Goal: Task Accomplishment & Management: Manage account settings

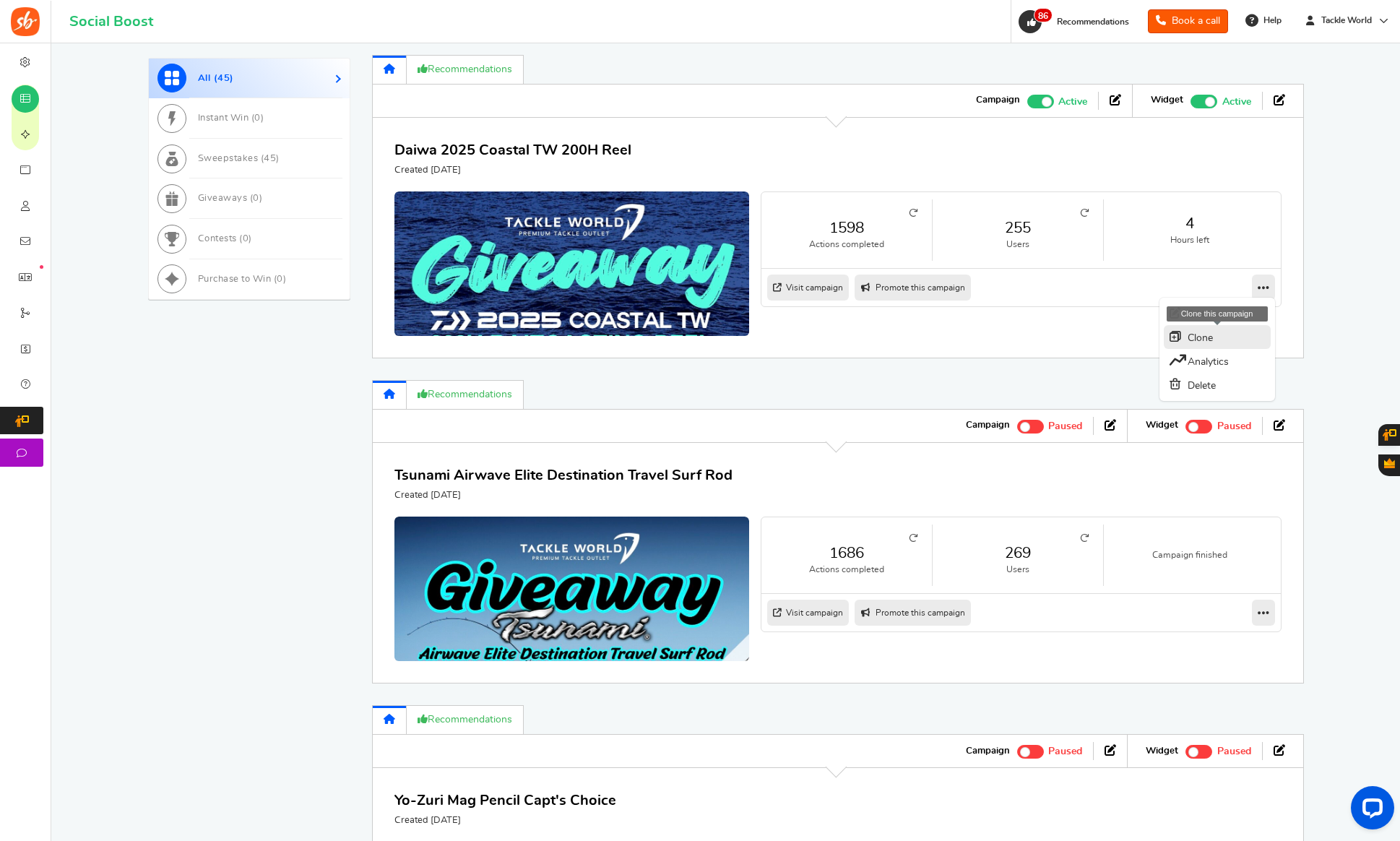
click at [1206, 344] on link "Clone" at bounding box center [1217, 337] width 107 height 24
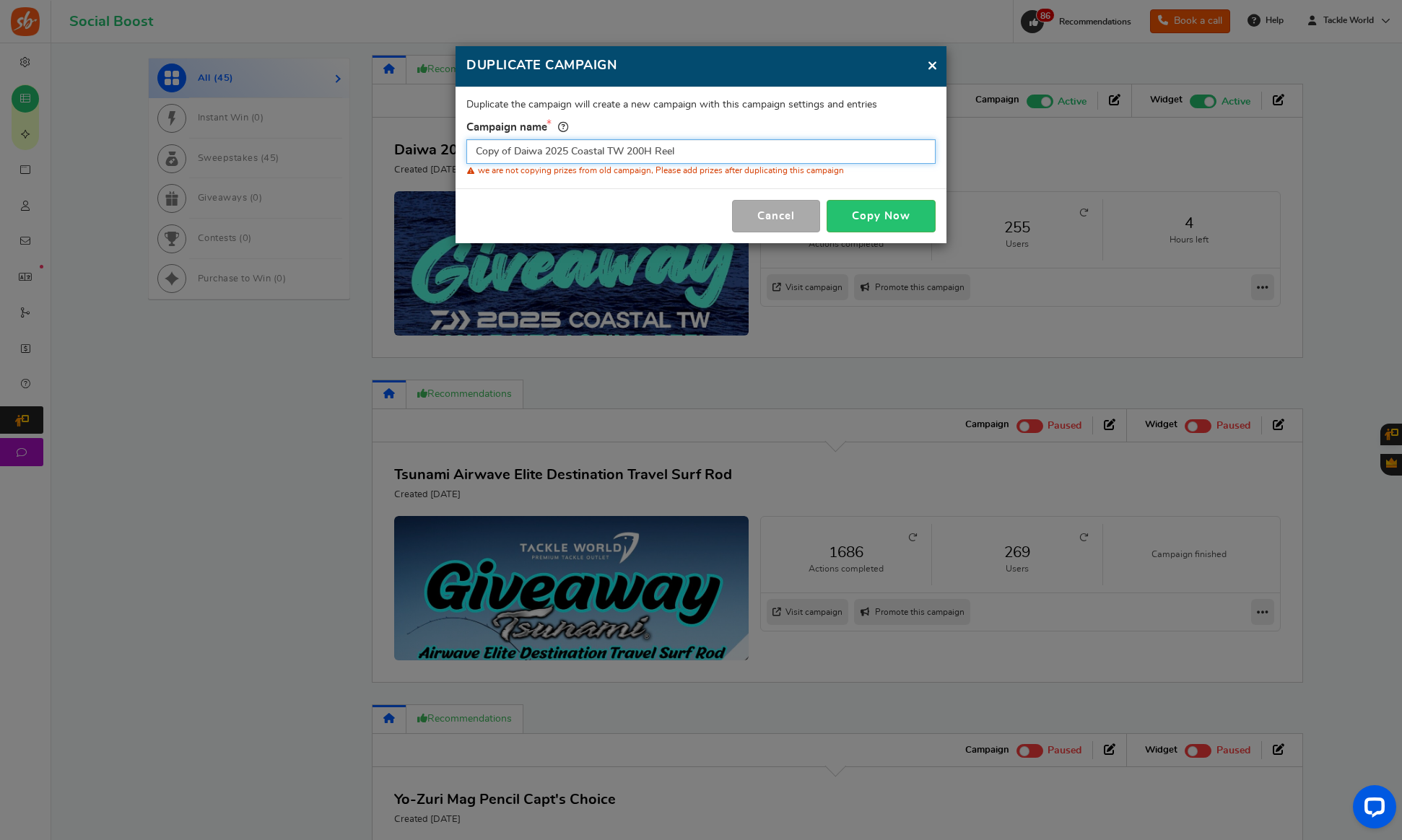
click at [608, 150] on input "Copy of Daiwa 2025 Coastal TW 200H Reel" at bounding box center [701, 151] width 469 height 25
paste input "ODM Genesis Surf Spinning Rod"
type input "ODM Genesis Surf Spinning Rod"
click at [894, 219] on button "Copy Now" at bounding box center [881, 216] width 109 height 32
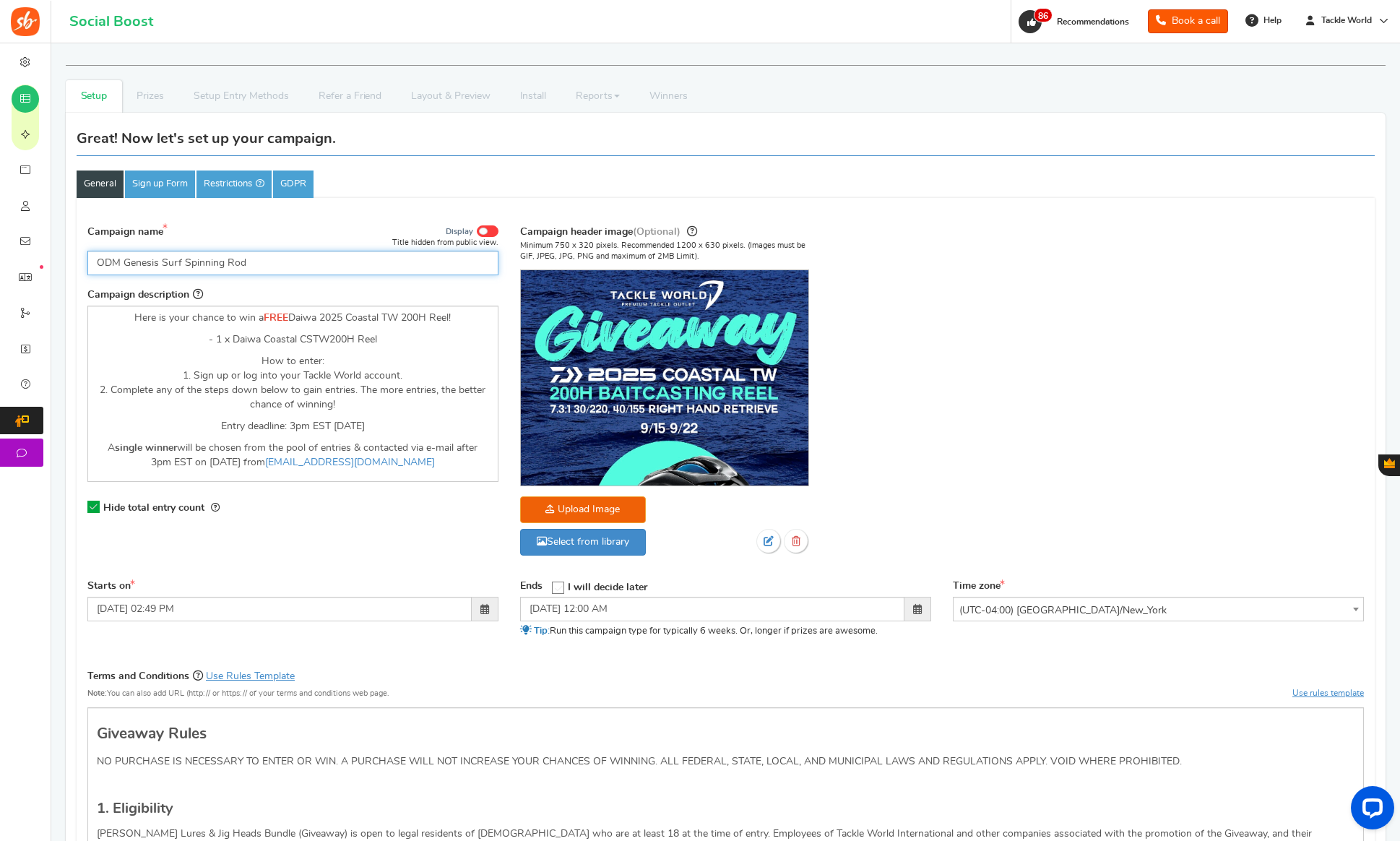
click at [260, 272] on input "ODM Genesis Surf Spinning Rod" at bounding box center [293, 263] width 411 height 25
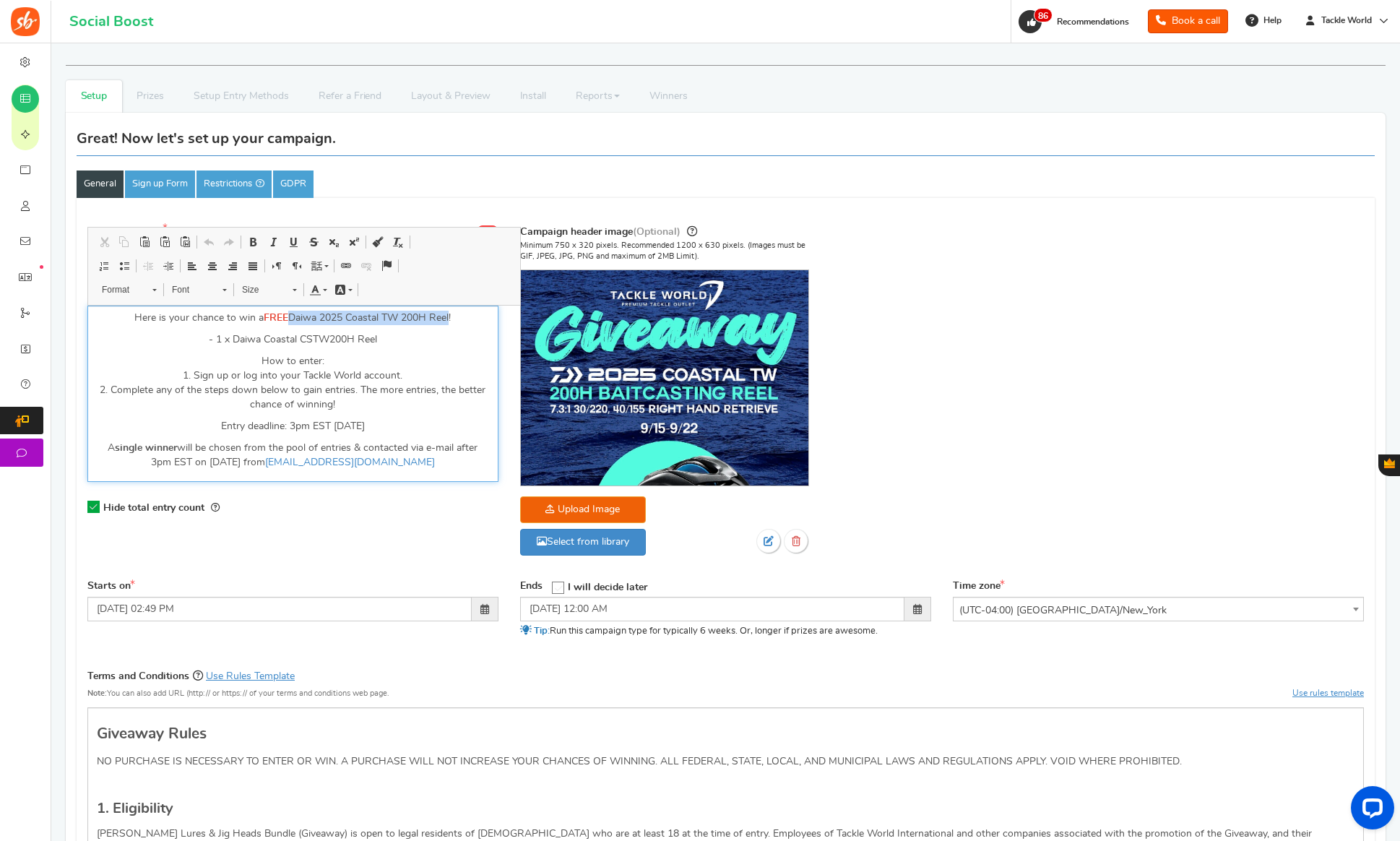
drag, startPoint x: 291, startPoint y: 319, endPoint x: 449, endPoint y: 334, distance: 158.7
click at [451, 315] on p "Here is your chance to win a FREE Daiwa 2025 Coastal TW 200H Reel!" at bounding box center [293, 317] width 392 height 14
click at [244, 261] on link "Justify" at bounding box center [253, 266] width 20 height 19
click at [425, 166] on div "General Sign up Form Restrictions GDPR" at bounding box center [726, 161] width 1298 height 74
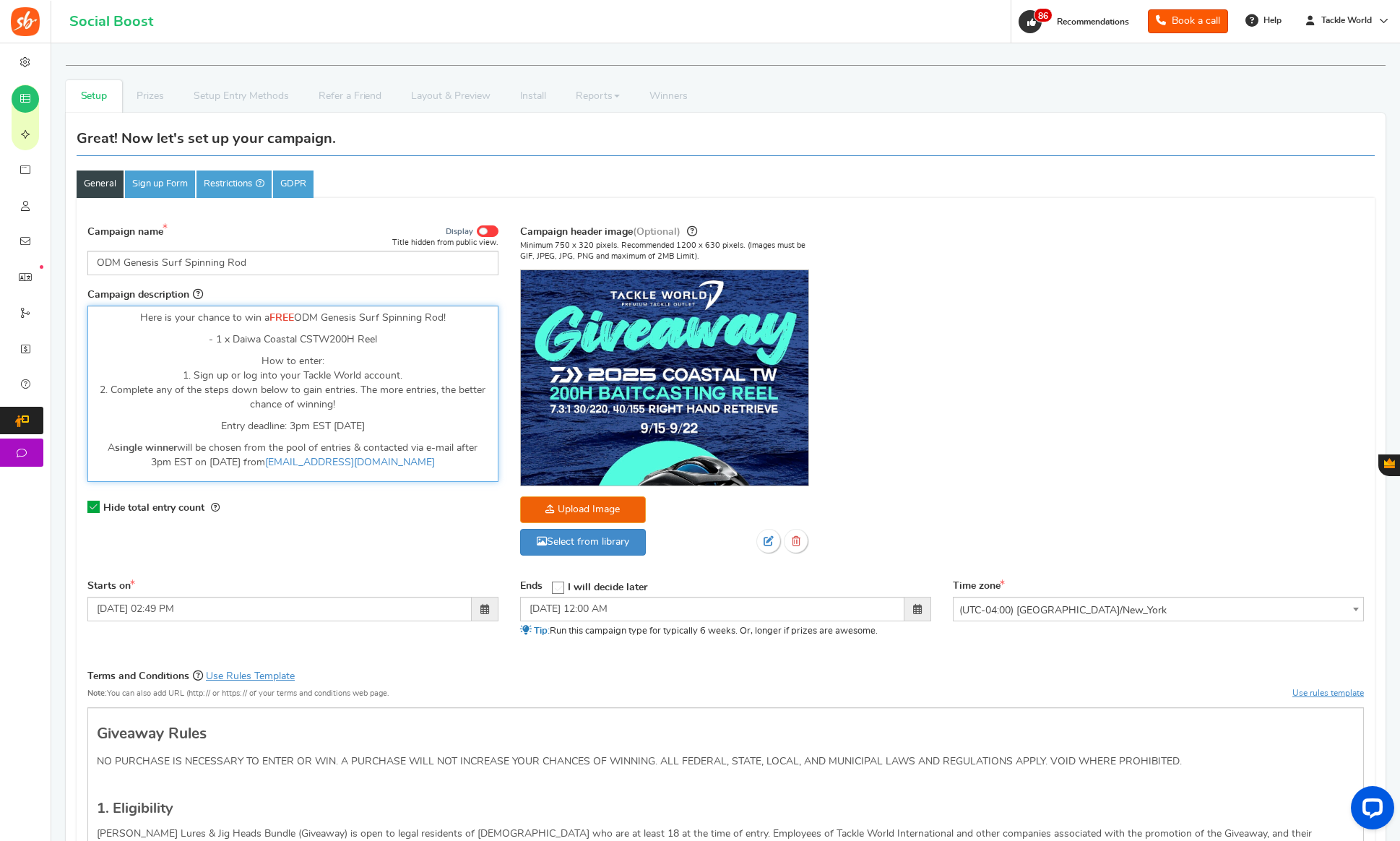
click at [348, 372] on p "How to enter: 1. Sign up or log into your Tackle World account. 2. Complete any…" at bounding box center [293, 383] width 392 height 58
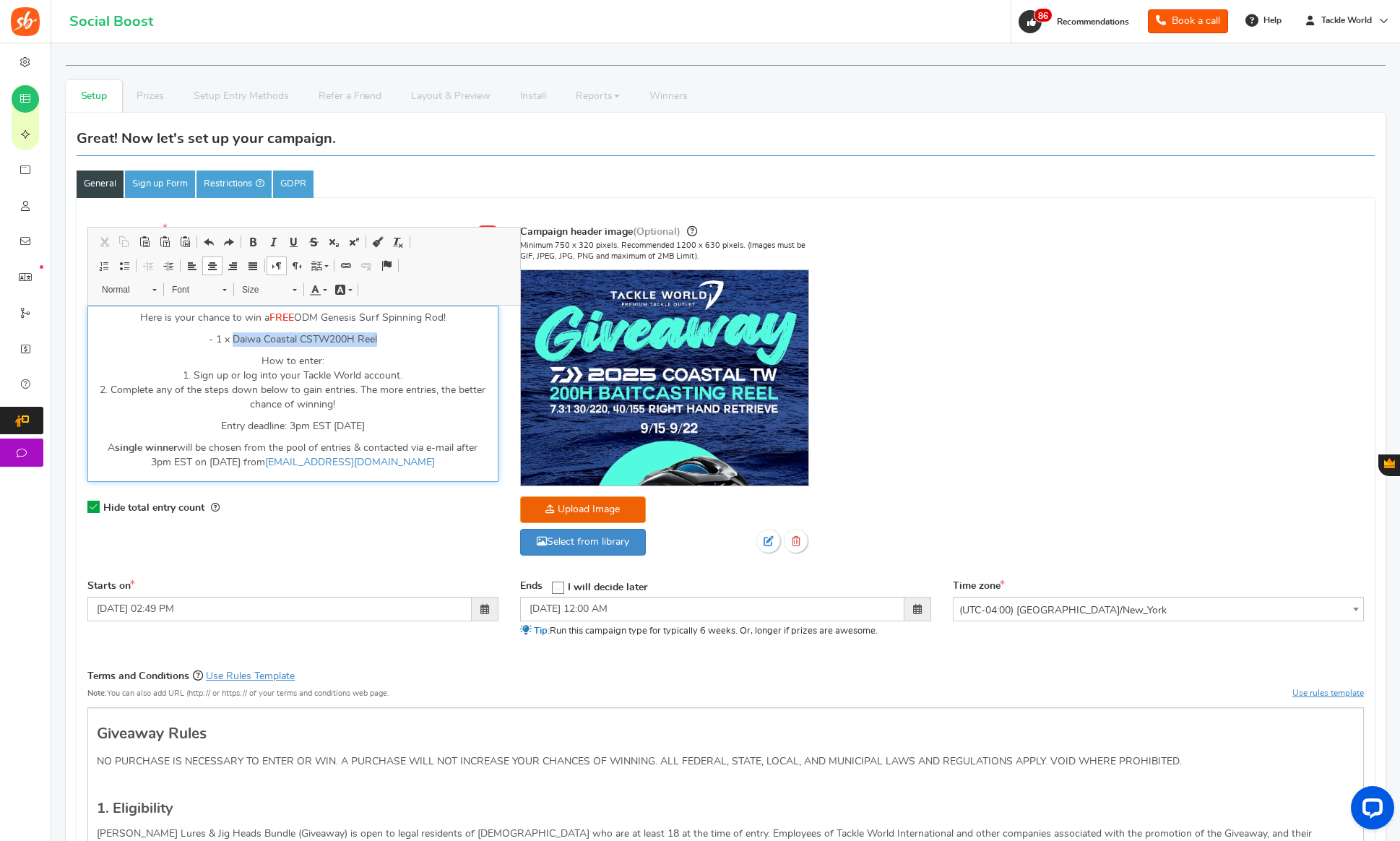
drag, startPoint x: 406, startPoint y: 334, endPoint x: 233, endPoint y: 345, distance: 173.3
click at [232, 344] on p "- 1 x Daiwa Coastal CSTW200H Reel" at bounding box center [293, 339] width 392 height 14
paste div "Editor, competition_desc"
click at [308, 425] on p "Entry deadline: 3pm EST [DATE]" at bounding box center [293, 425] width 392 height 14
click at [366, 422] on p "Entry deadline: 3pm EST [DATE]" at bounding box center [293, 425] width 392 height 14
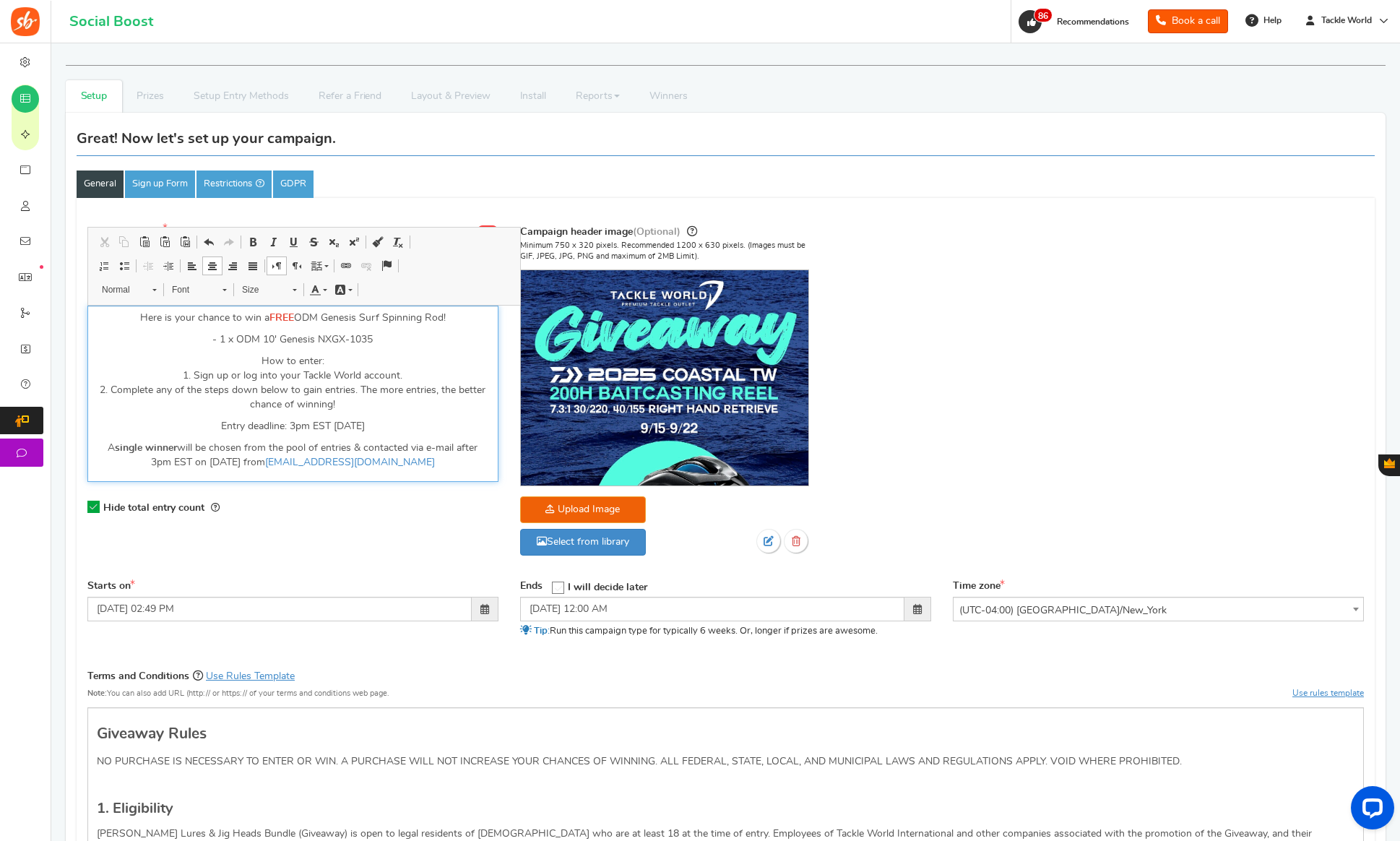
drag, startPoint x: 275, startPoint y: 462, endPoint x: 497, endPoint y: 450, distance: 222.3
click at [275, 462] on p "A single winner will be chosen from the pool of entries & contacted via e-mail …" at bounding box center [293, 454] width 392 height 29
click at [569, 609] on input "[DATE] 12:00 AM" at bounding box center [712, 609] width 384 height 25
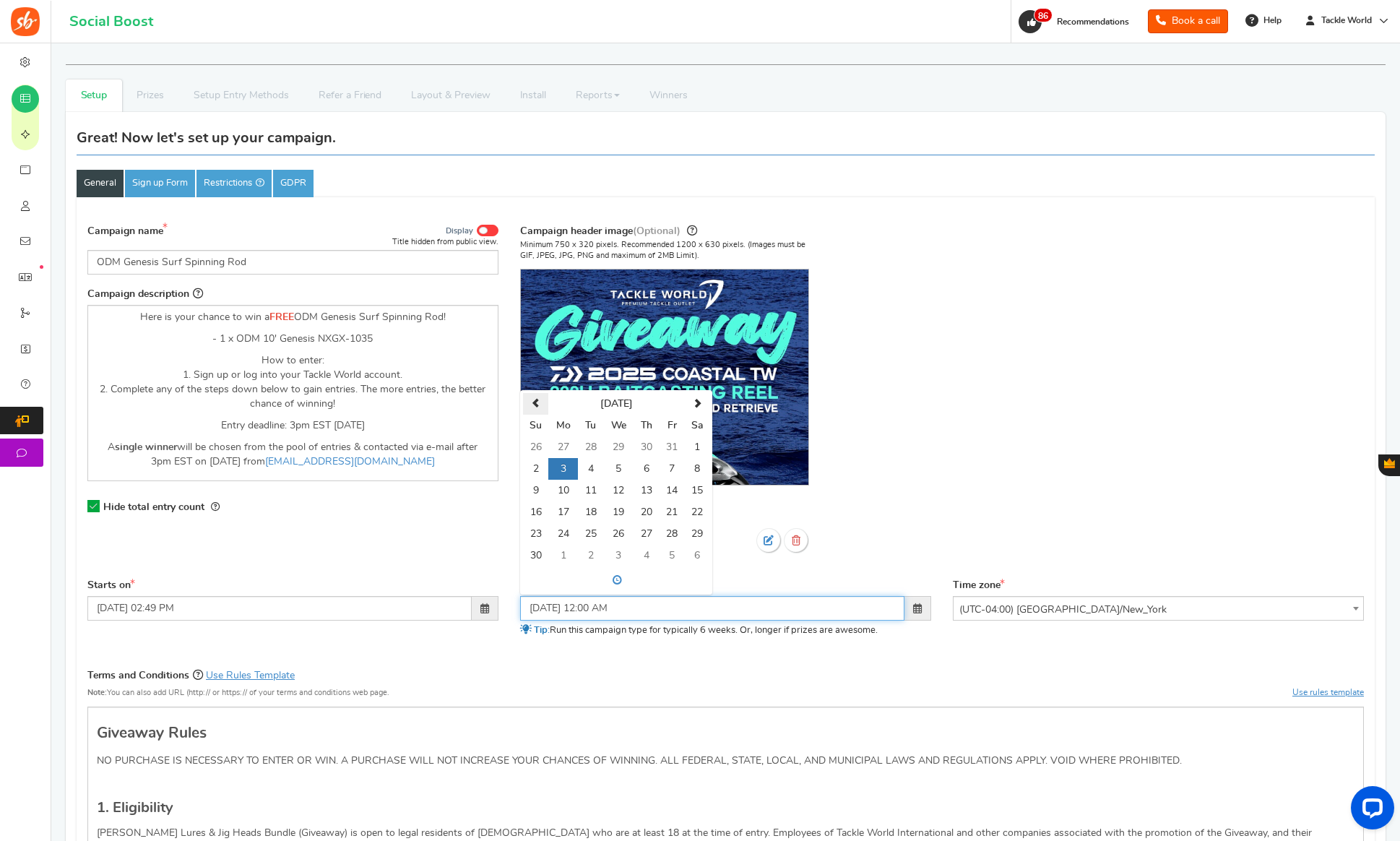
click at [547, 411] on th at bounding box center [536, 404] width 26 height 22
click at [543, 398] on th at bounding box center [536, 405] width 26 height 22
click at [559, 534] on td "29" at bounding box center [563, 534] width 30 height 22
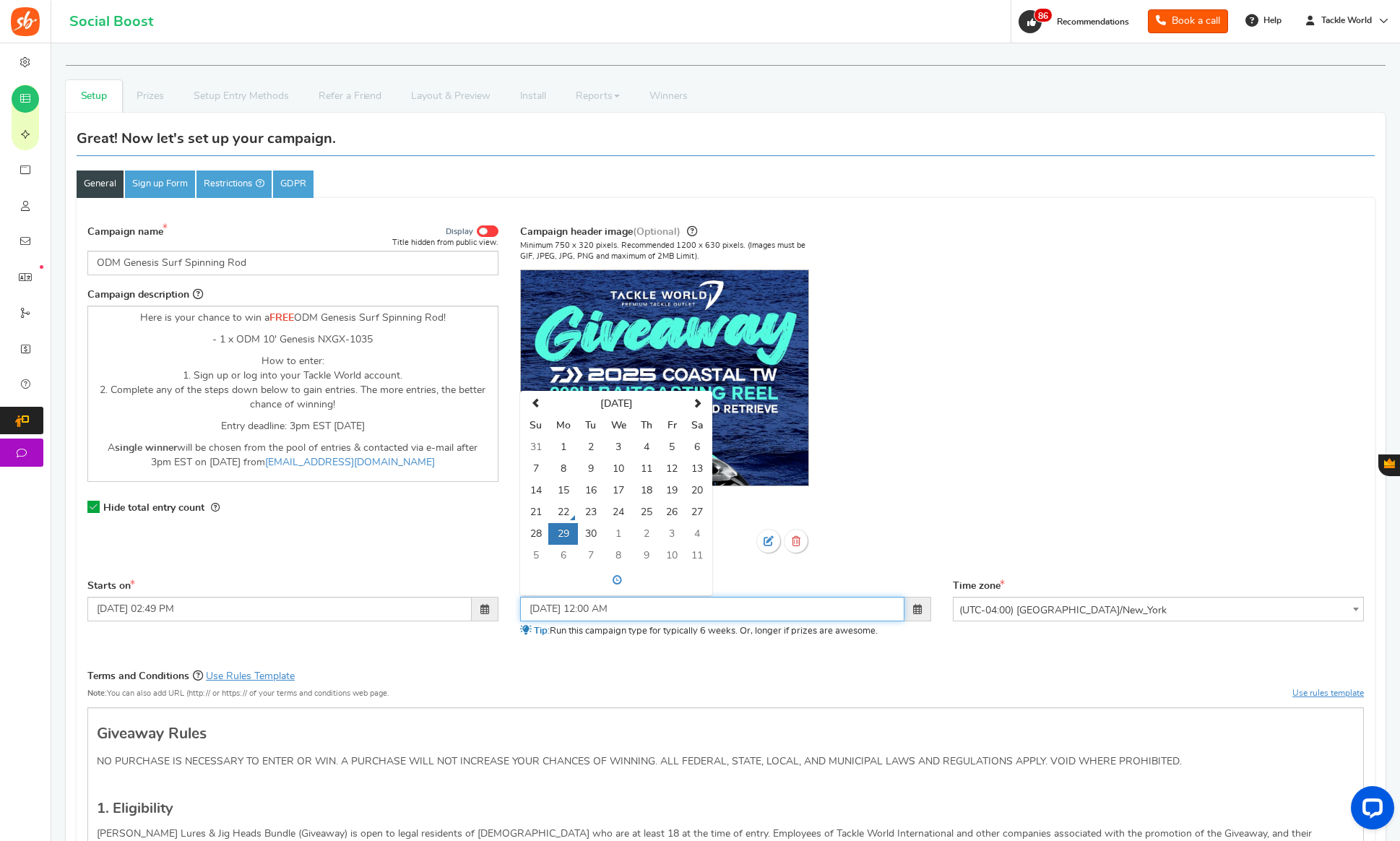
click at [615, 584] on span at bounding box center [617, 580] width 186 height 23
click at [559, 463] on span at bounding box center [549, 457] width 39 height 39
click at [554, 458] on span at bounding box center [549, 457] width 39 height 39
drag, startPoint x: 554, startPoint y: 458, endPoint x: 611, endPoint y: 476, distance: 59.8
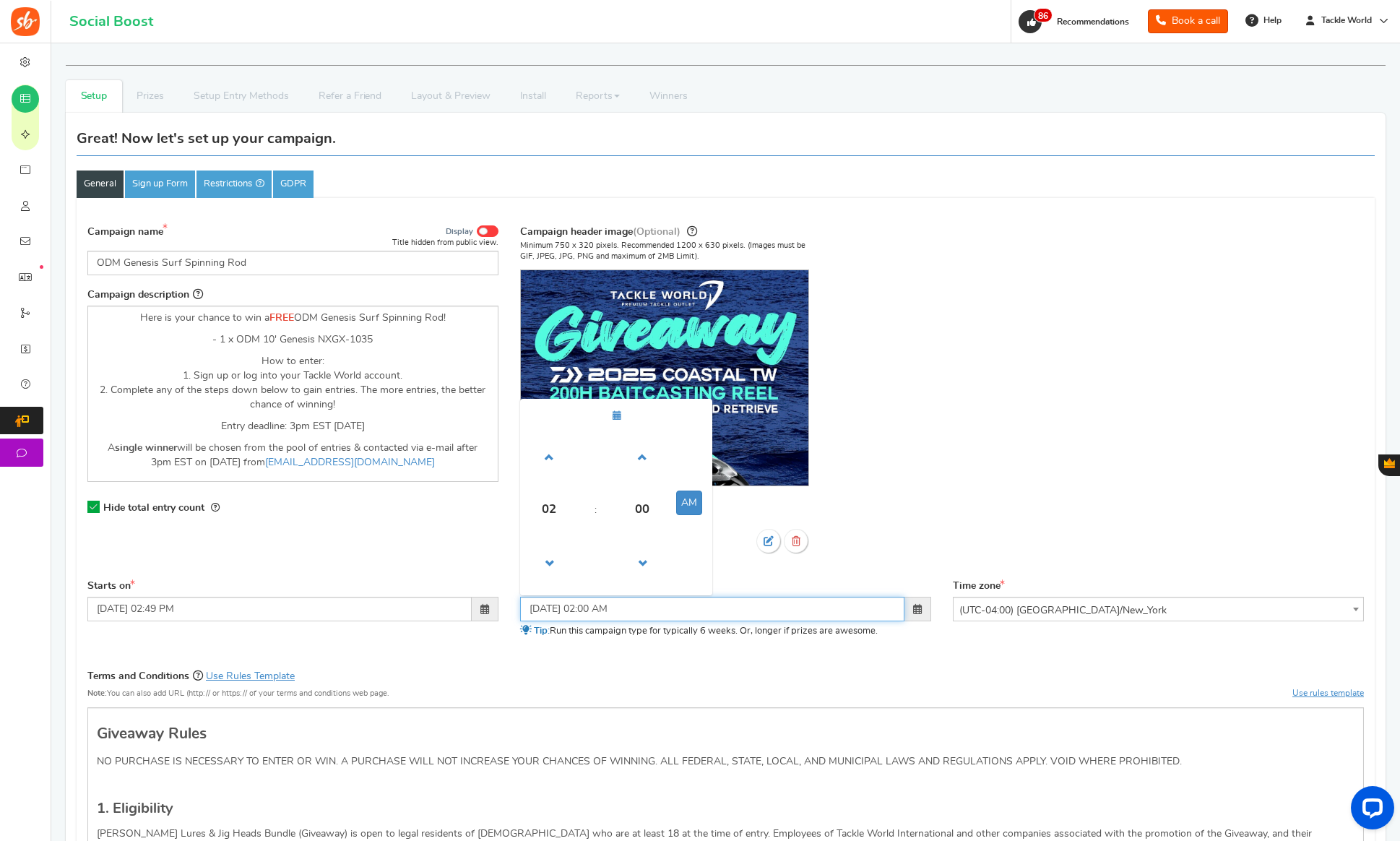
click at [554, 458] on span at bounding box center [549, 457] width 39 height 39
click at [700, 504] on td "AM" at bounding box center [689, 509] width 41 height 47
drag, startPoint x: 690, startPoint y: 507, endPoint x: 700, endPoint y: 533, distance: 27.9
click at [690, 507] on button "AM" at bounding box center [689, 503] width 26 height 25
type input "[DATE] 03:00 PM"
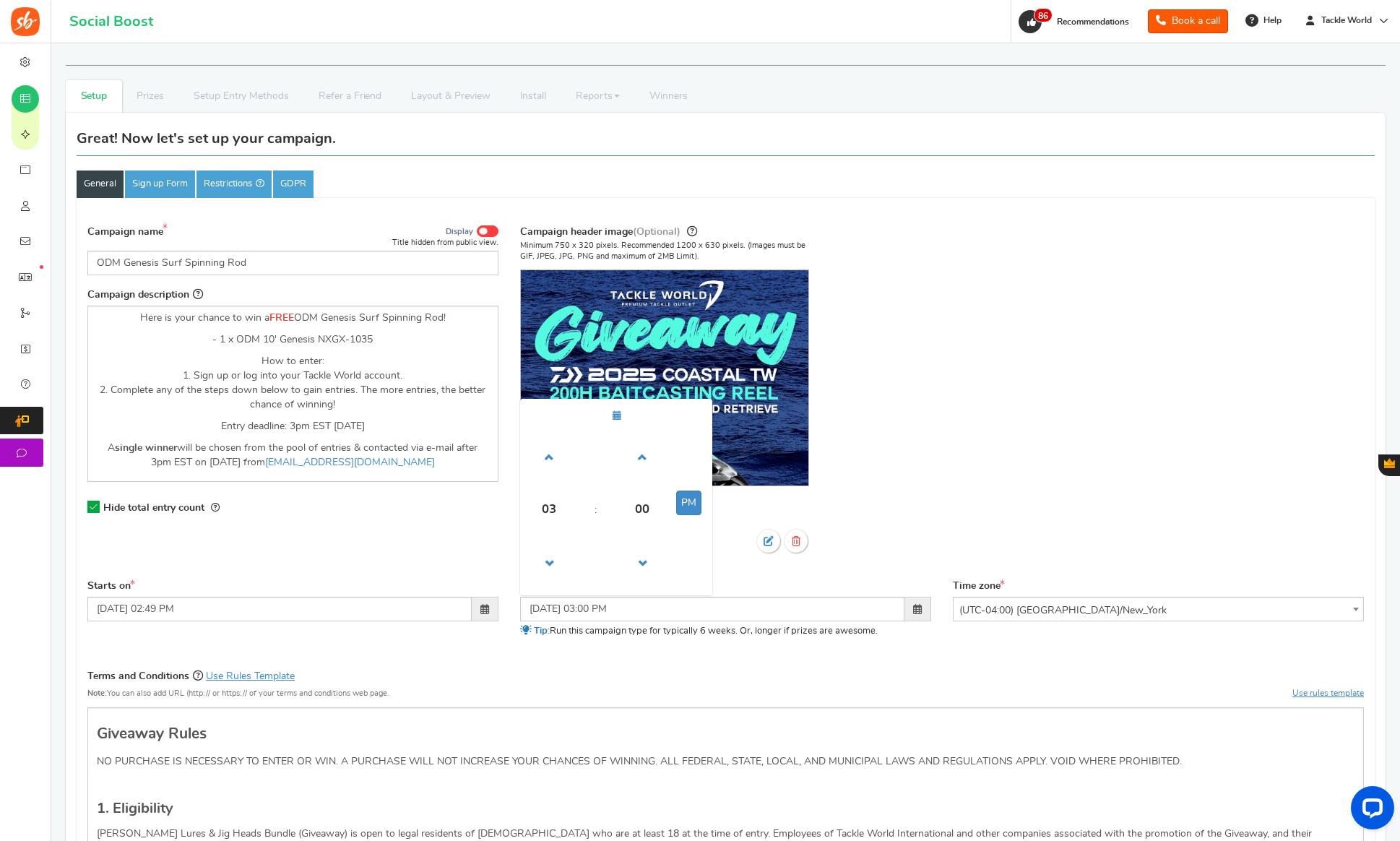
click at [763, 587] on div "Ends Open On I will decide later" at bounding box center [725, 589] width 411 height 18
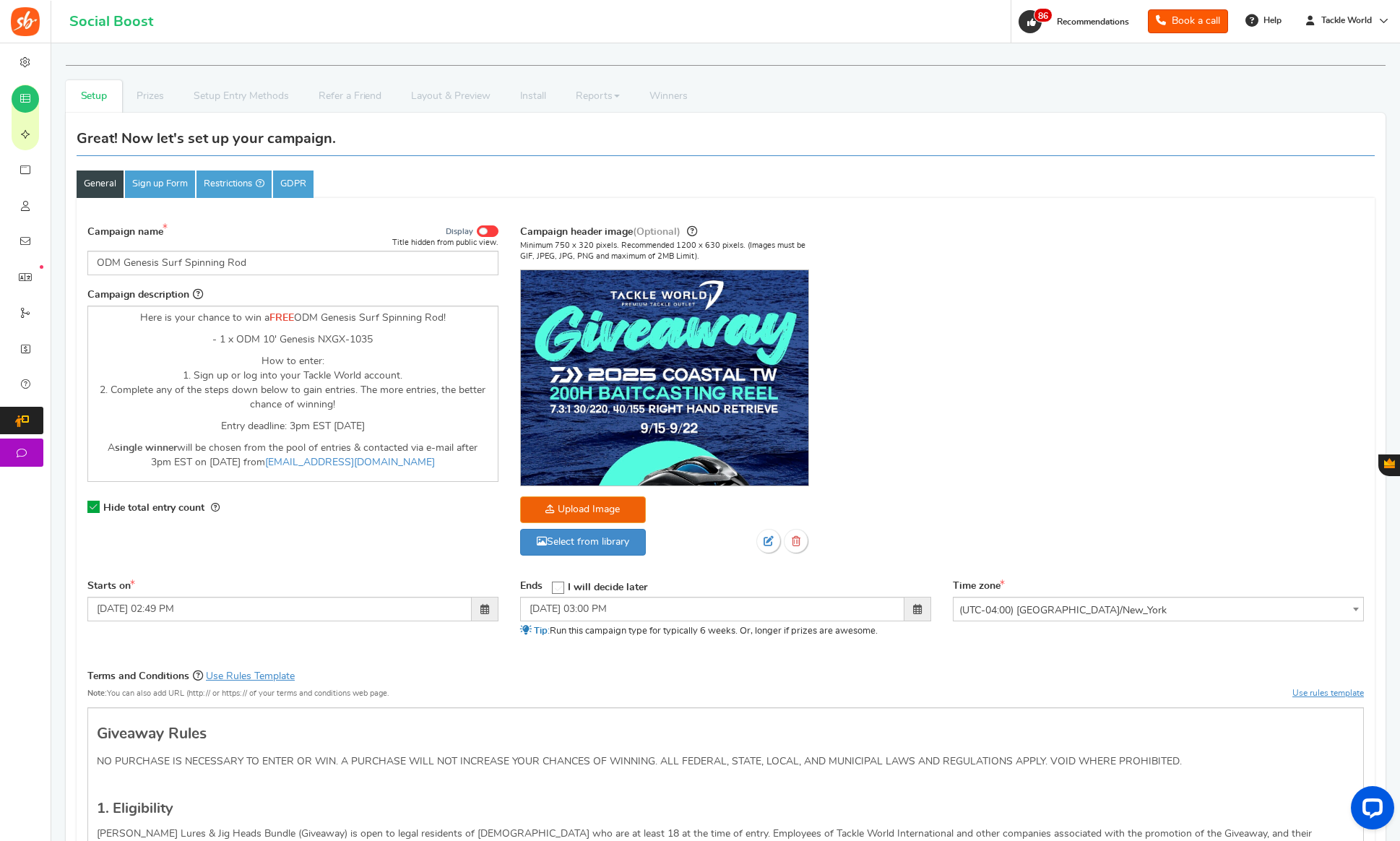
click at [400, 569] on div "Campaign name Display Title hidden from public view. ODM Genesis Surf Spinning …" at bounding box center [726, 397] width 1298 height 363
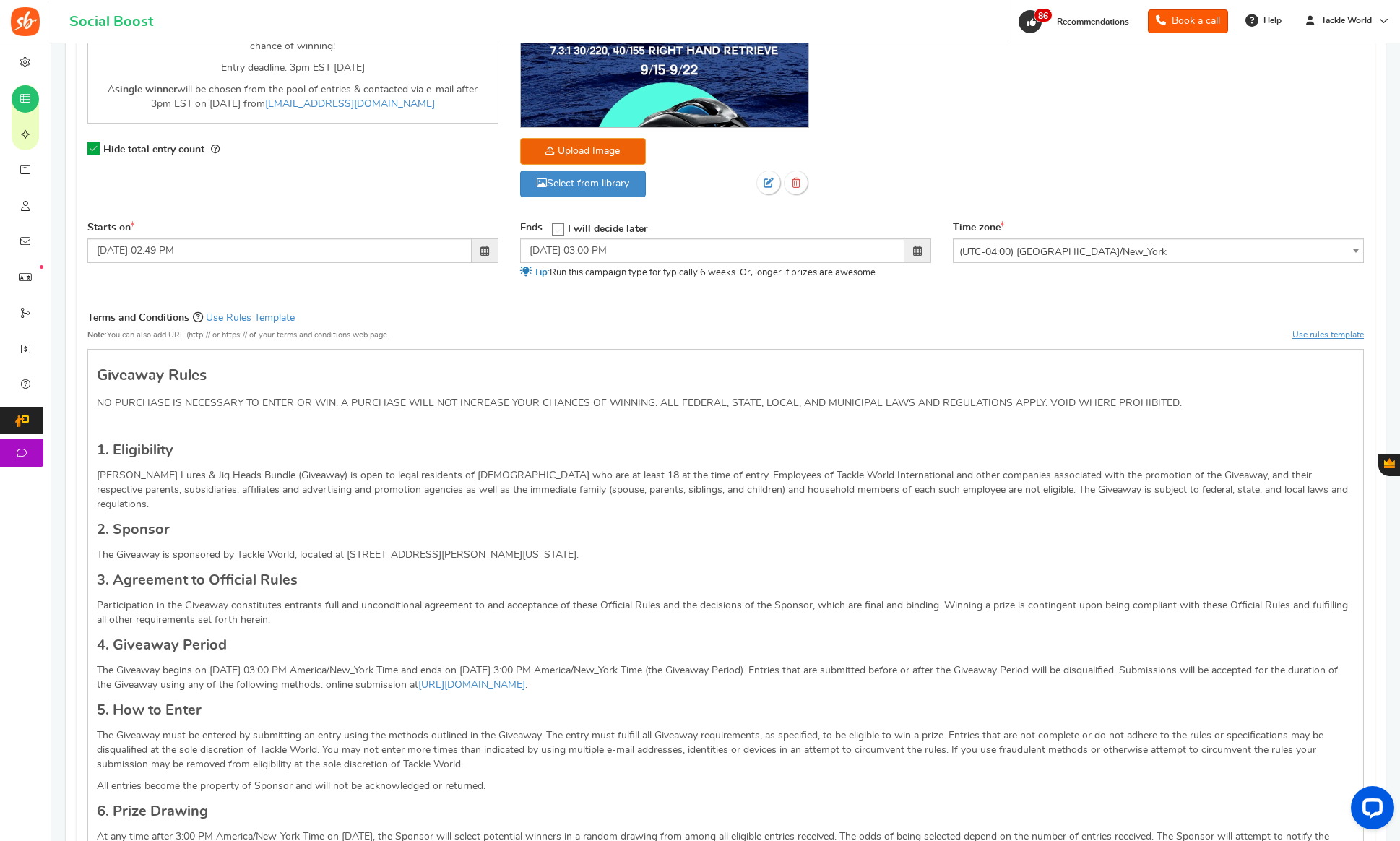
scroll to position [377, 0]
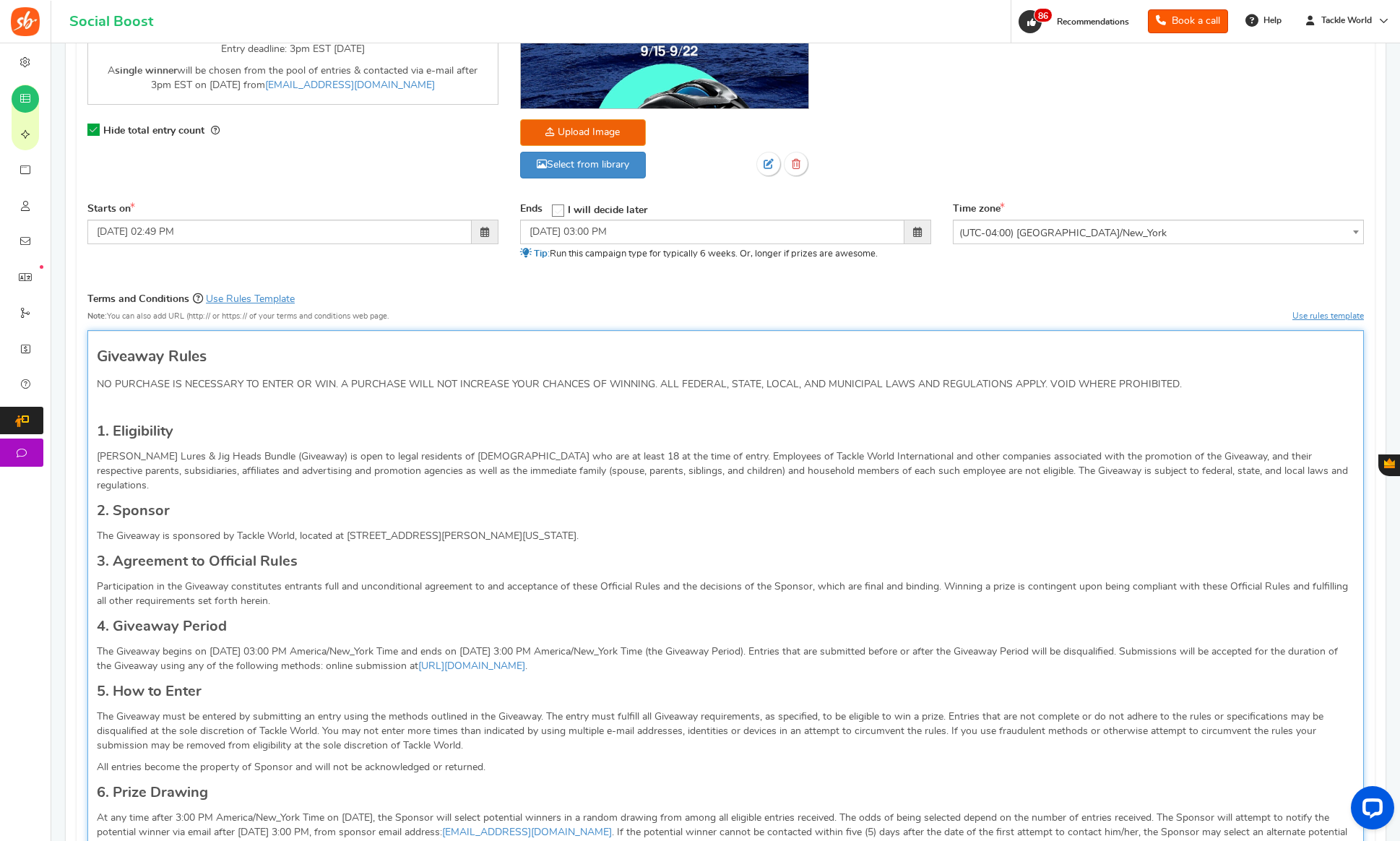
click at [237, 644] on p "The Giveaway begins on [DATE] 03:00 PM America/New_York Time and ends on [DATE]…" at bounding box center [725, 658] width 1258 height 29
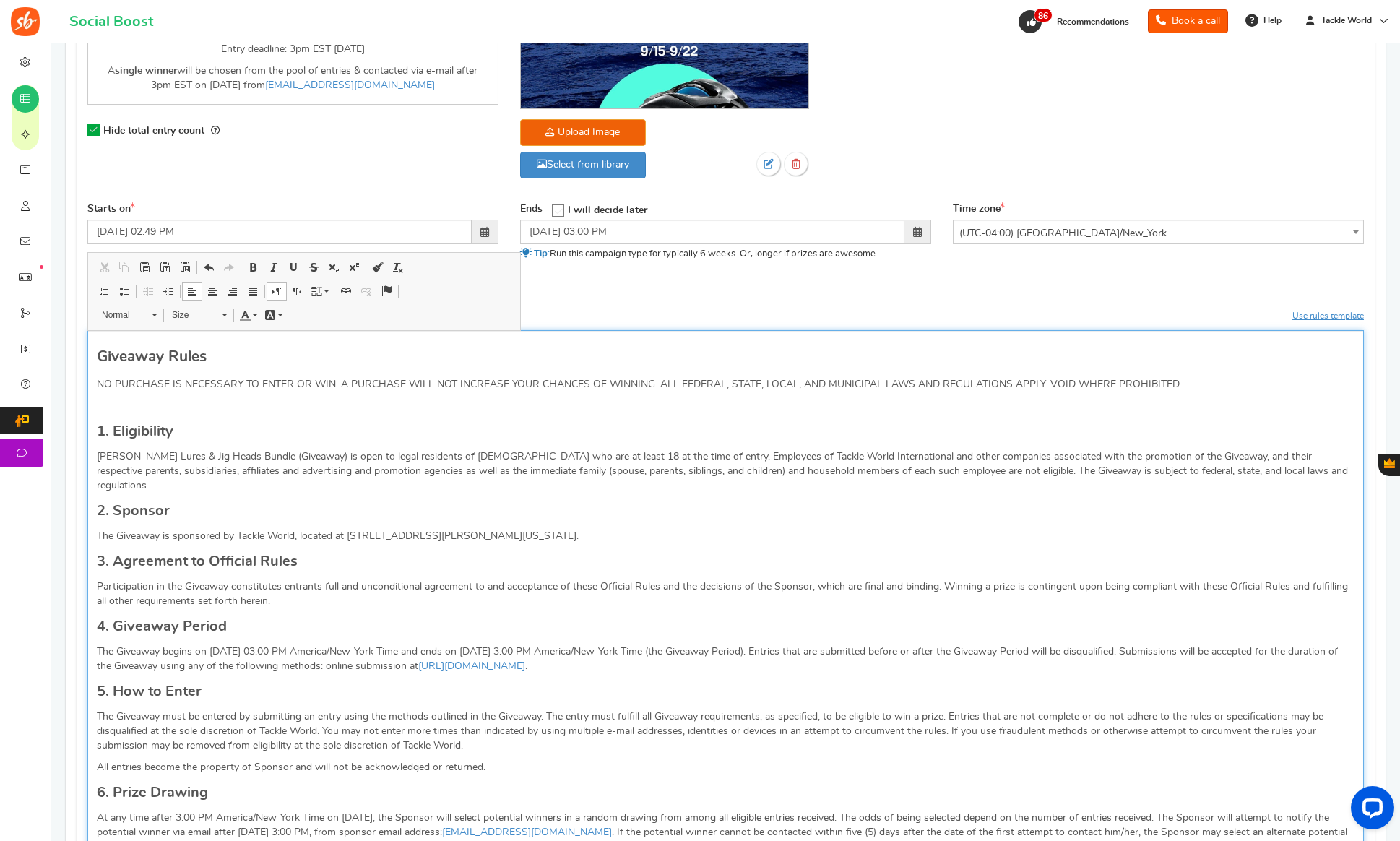
click at [513, 644] on p "The Giveaway begins on [DATE] 03:00 PM America/New_York Time and ends on [DATE]…" at bounding box center [725, 658] width 1258 height 29
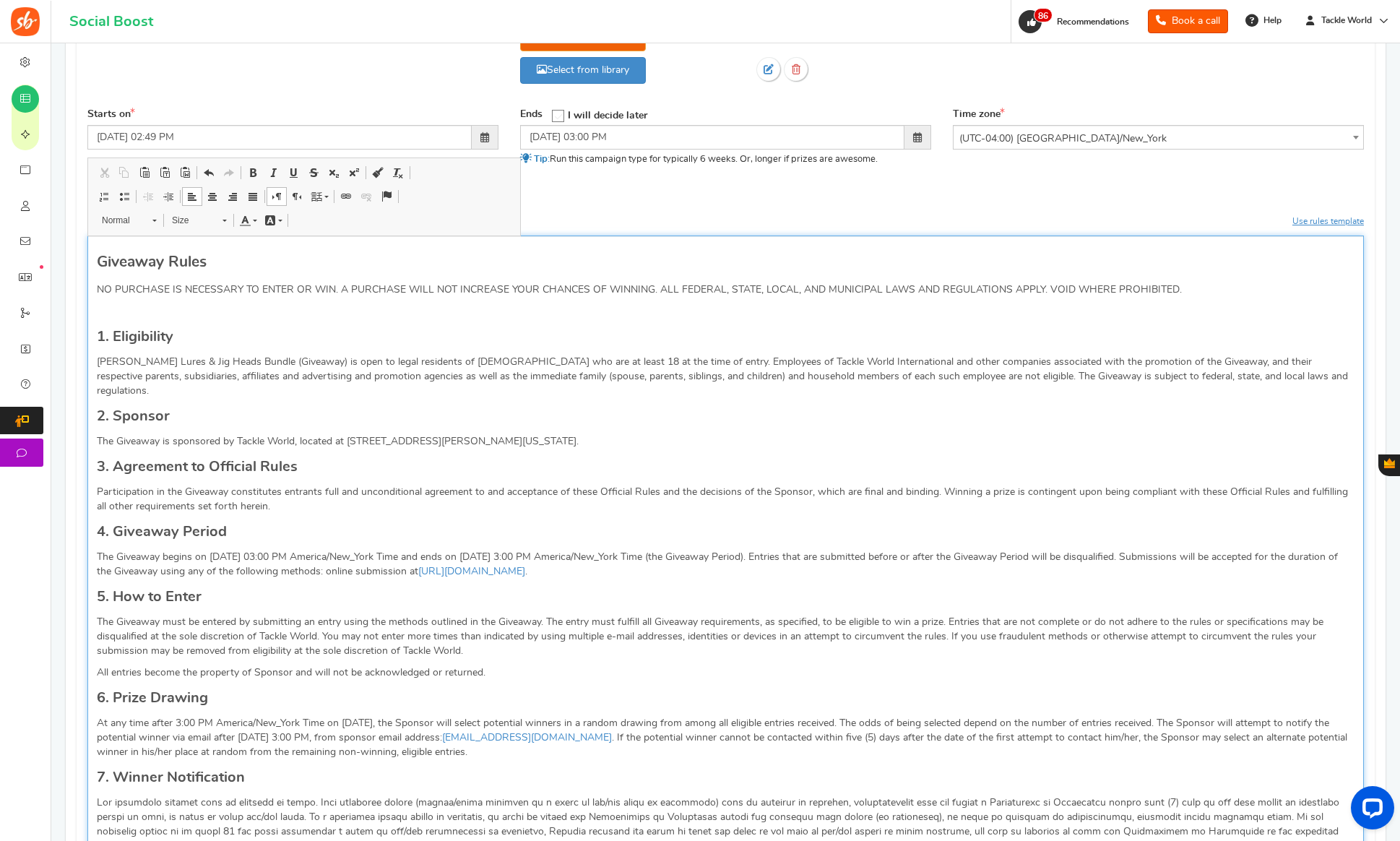
click at [362, 716] on p "At any time after 3:00 PM America/New_York Time on [DATE], the Sponsor will sel…" at bounding box center [725, 738] width 1258 height 43
click at [261, 726] on p "At any time after 3:00 PM America/New_York Time on [DATE], the Sponsor will sel…" at bounding box center [725, 738] width 1258 height 43
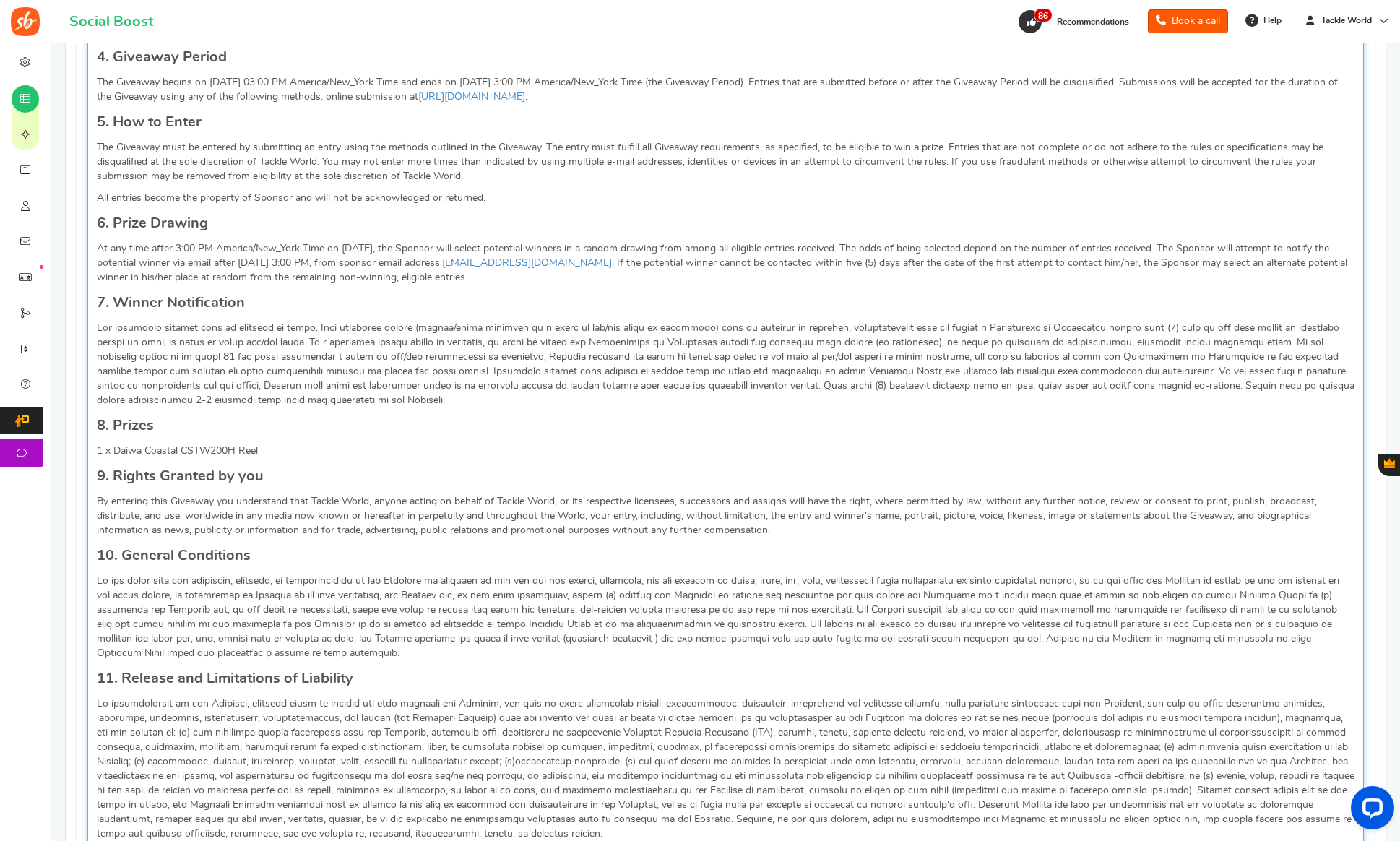
scroll to position [1595, 0]
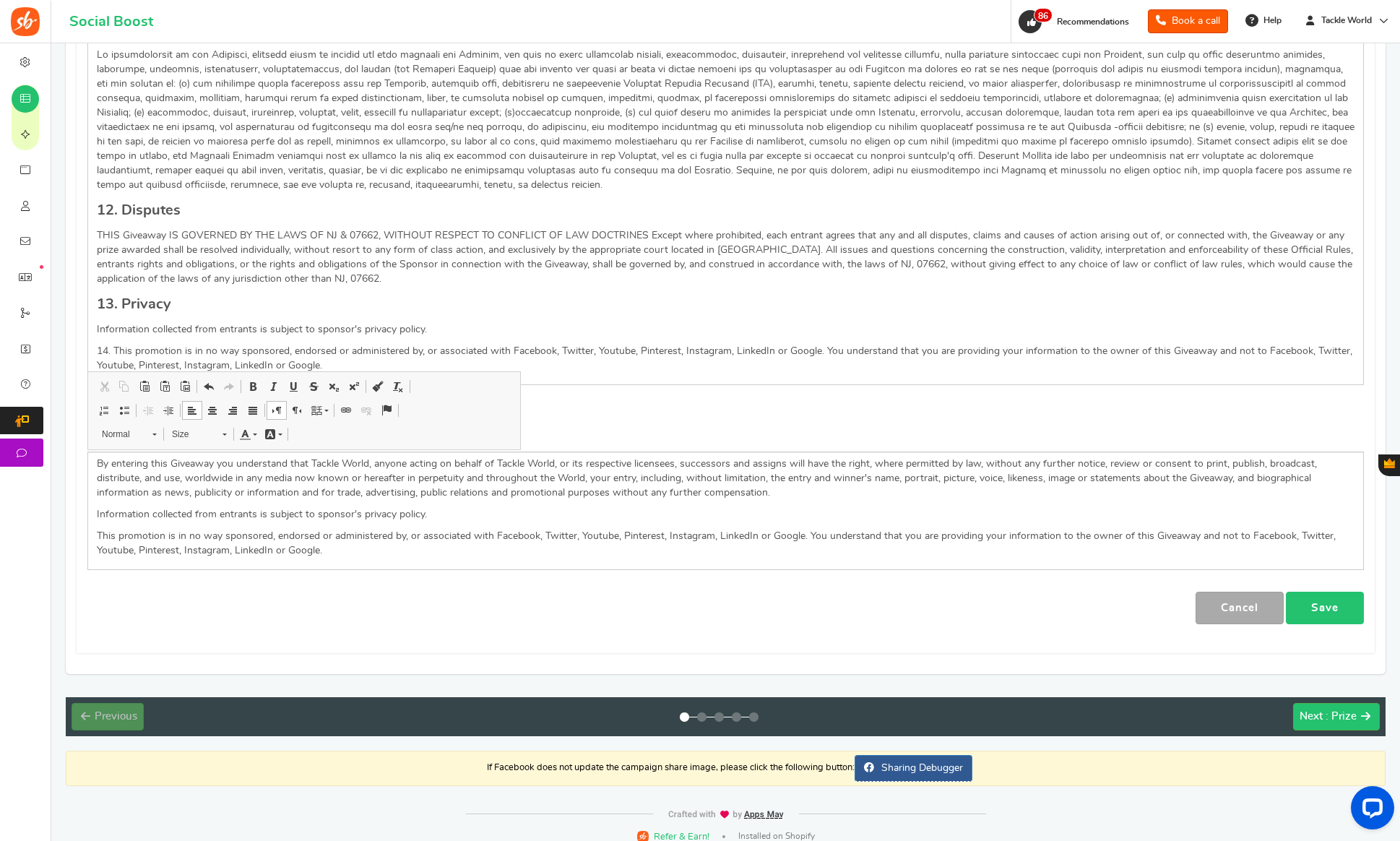
click at [1325, 592] on link "Save" at bounding box center [1325, 608] width 78 height 32
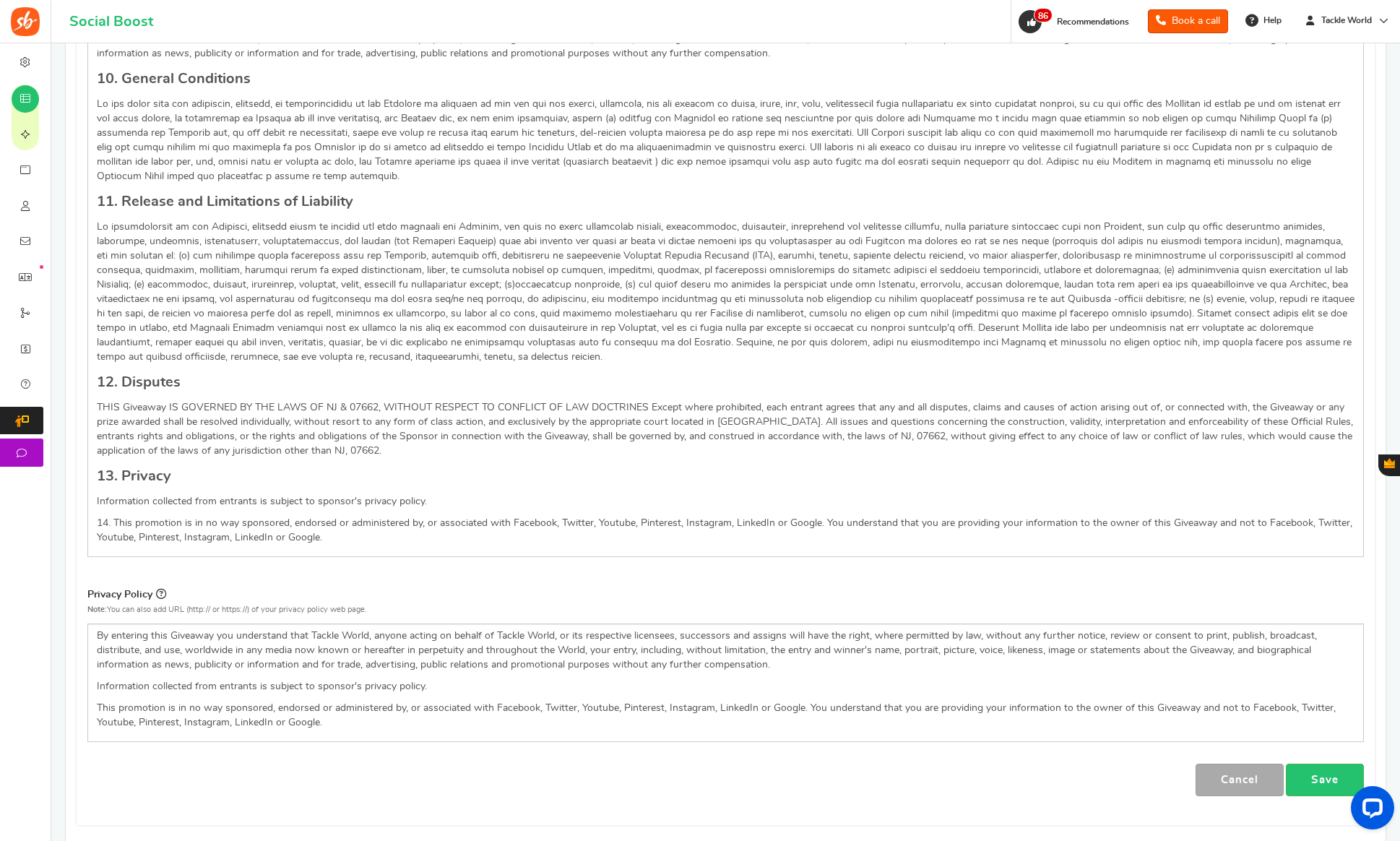
scroll to position [0, 10]
type input "21"
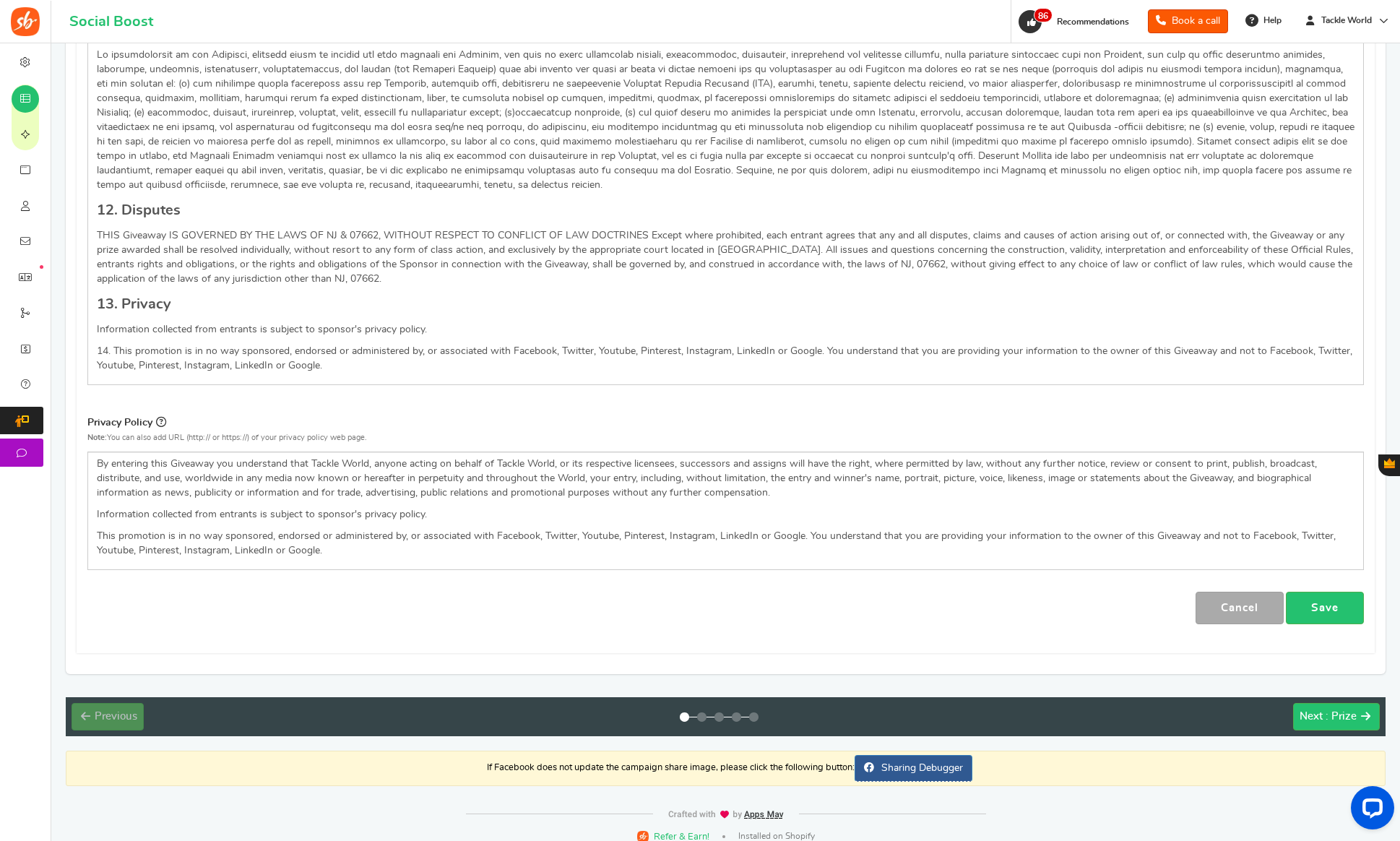
scroll to position [0, 0]
